Goal: Task Accomplishment & Management: Manage account settings

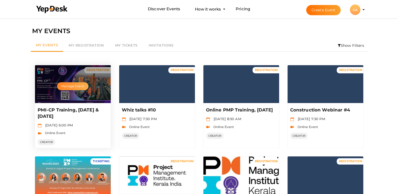
click at [69, 87] on button "Manage Event" at bounding box center [72, 86] width 31 height 8
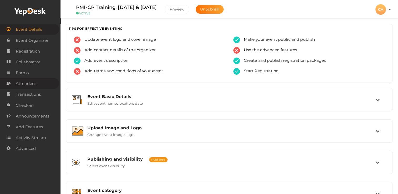
click at [27, 86] on span "Attendees" at bounding box center [26, 83] width 21 height 11
